Goal: Entertainment & Leisure: Consume media (video, audio)

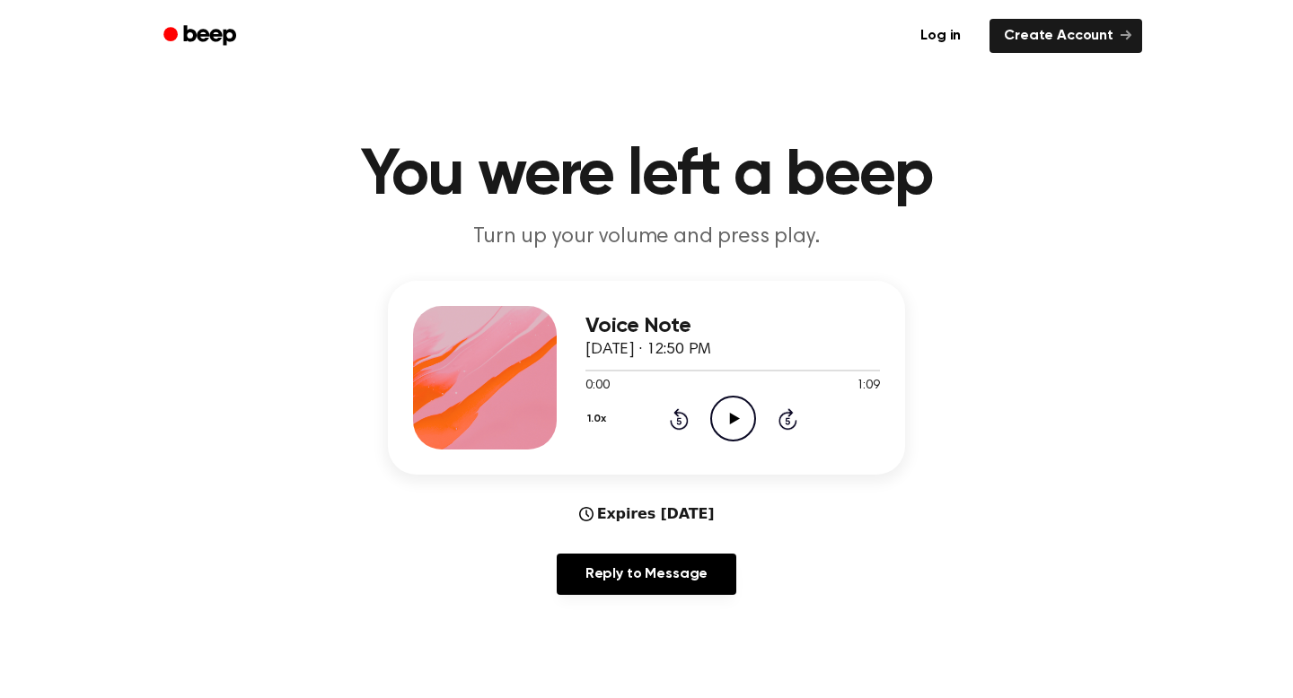
click at [730, 422] on icon at bounding box center [734, 419] width 10 height 12
click at [854, 522] on div "Expires [DATE] Reply to Message" at bounding box center [646, 557] width 517 height 106
click at [731, 417] on icon at bounding box center [733, 419] width 8 height 12
click at [740, 418] on icon "Play Audio" at bounding box center [733, 419] width 46 height 46
click at [734, 423] on icon "Play Audio" at bounding box center [733, 419] width 46 height 46
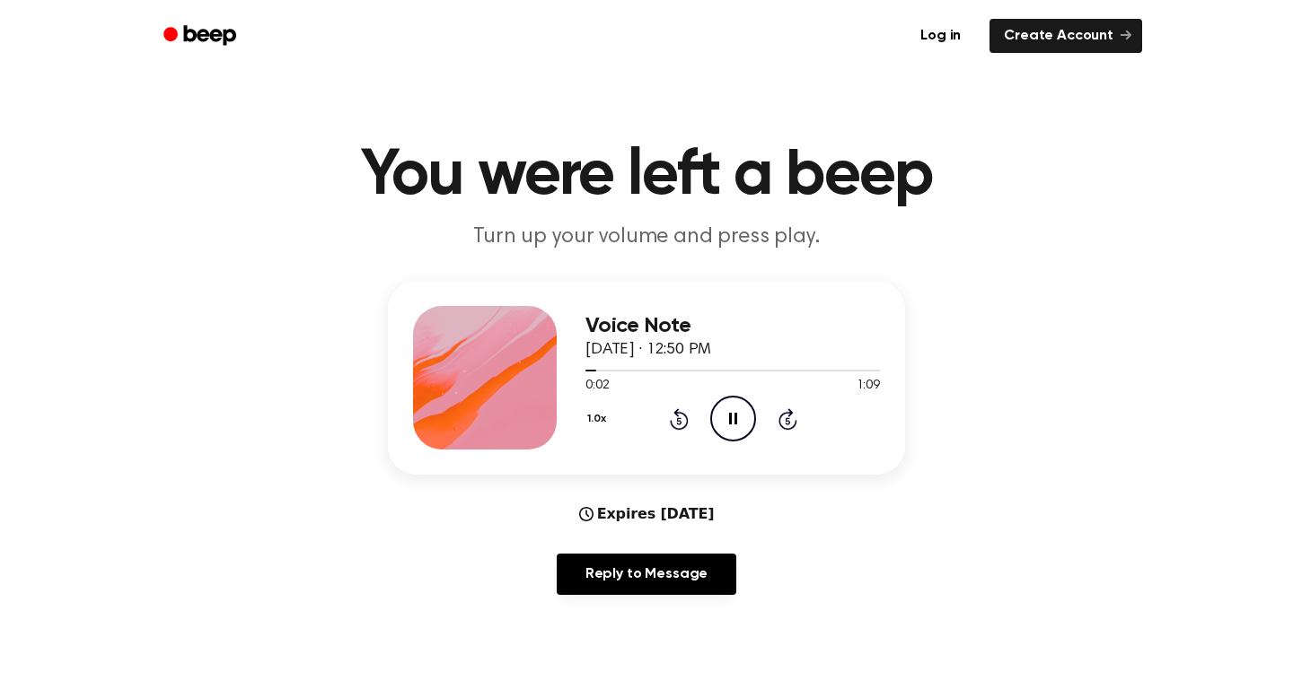
click at [733, 415] on icon "Pause Audio" at bounding box center [733, 419] width 46 height 46
